Goal: Information Seeking & Learning: Learn about a topic

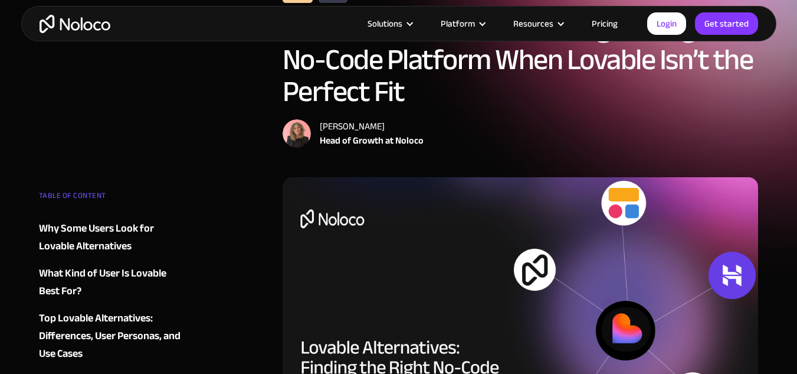
scroll to position [29, 0]
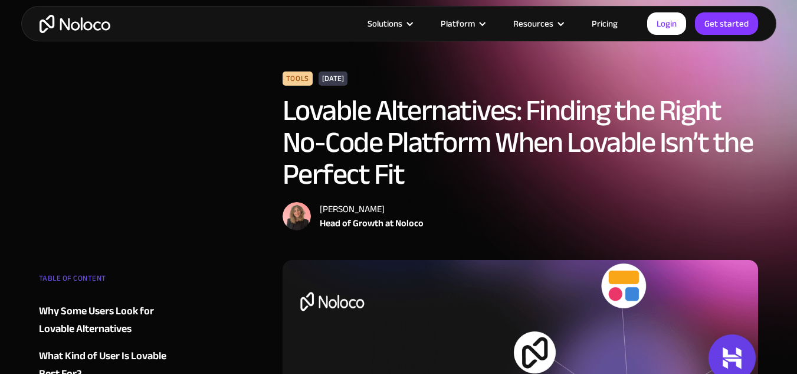
click at [606, 27] on link "Pricing" at bounding box center [604, 23] width 55 height 15
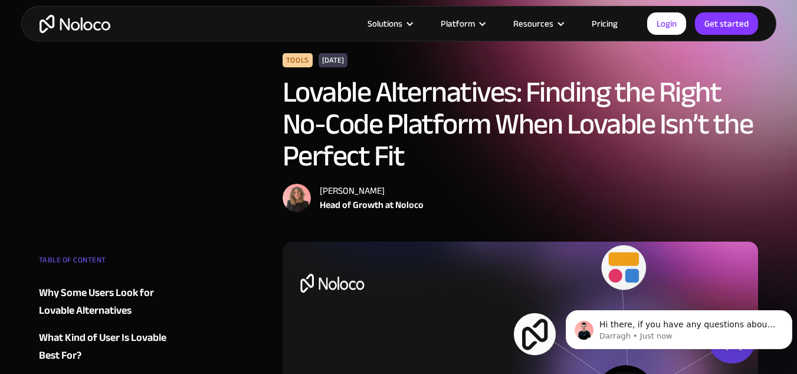
scroll to position [48, 0]
